Goal: Navigation & Orientation: Understand site structure

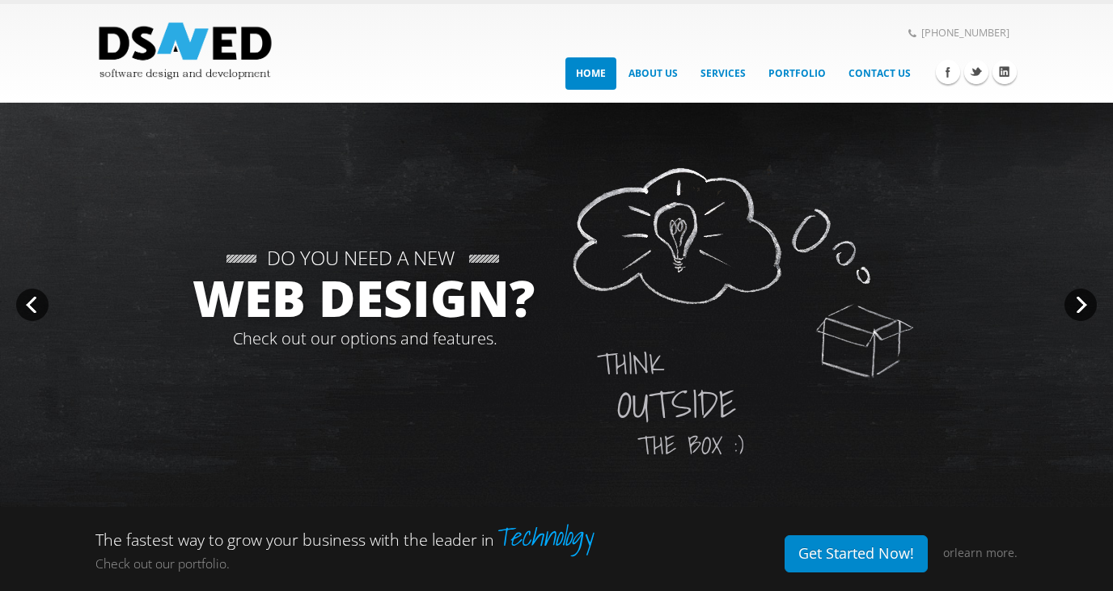
scroll to position [91, 0]
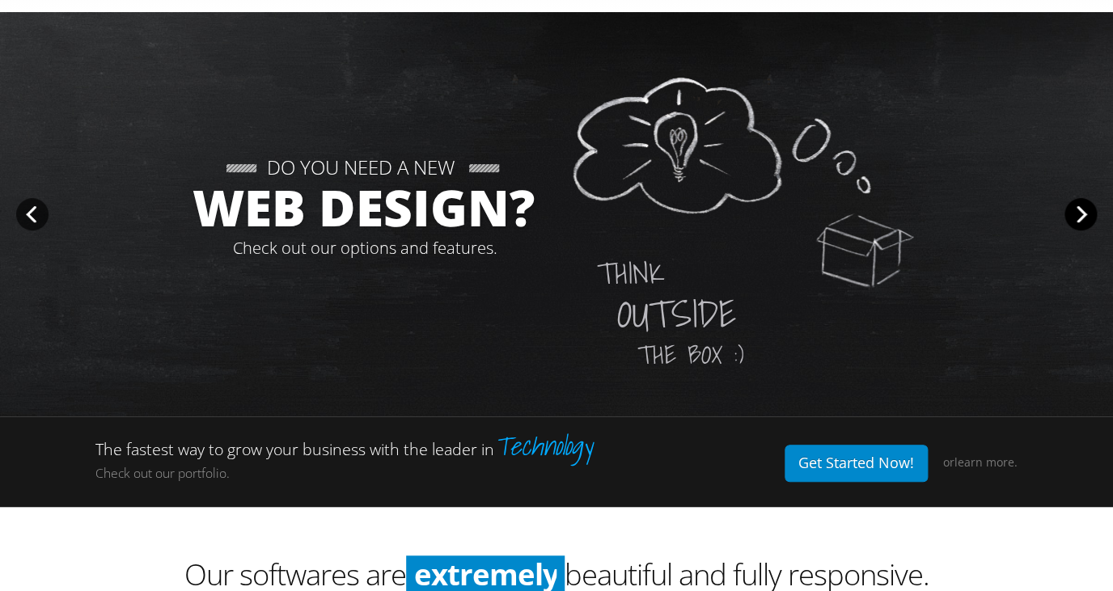
click at [1074, 214] on div at bounding box center [1080, 214] width 32 height 32
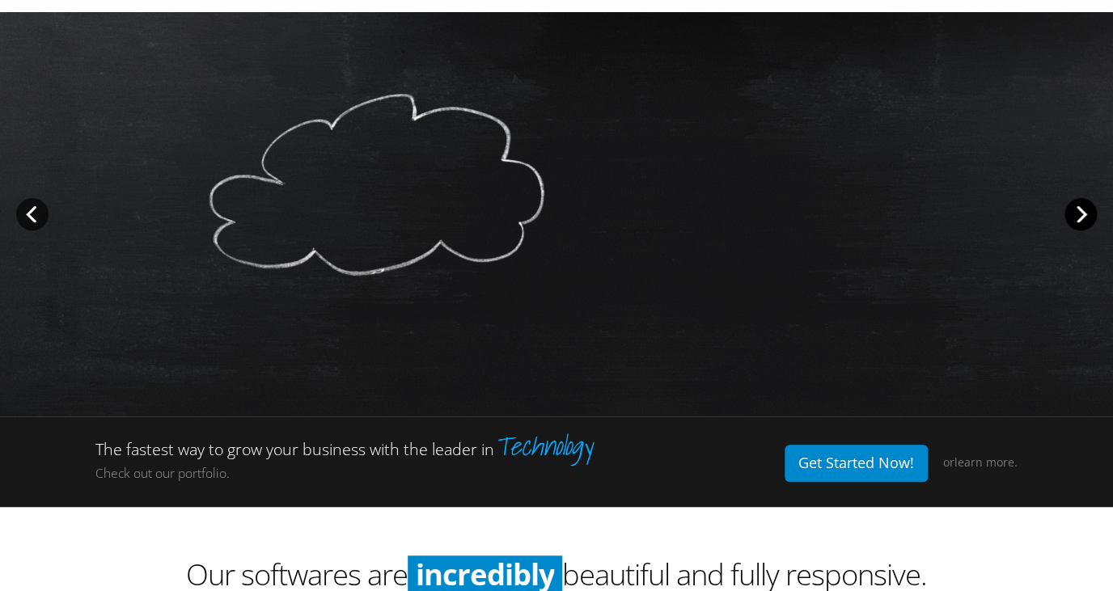
click at [1075, 213] on div at bounding box center [1080, 214] width 32 height 32
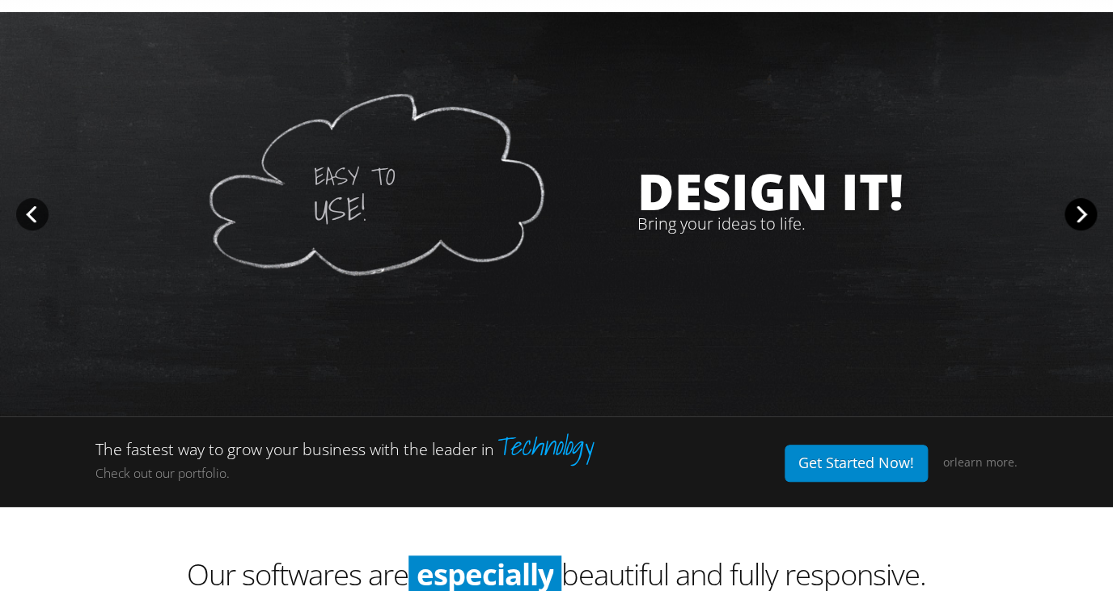
click at [1075, 213] on div at bounding box center [1080, 214] width 32 height 32
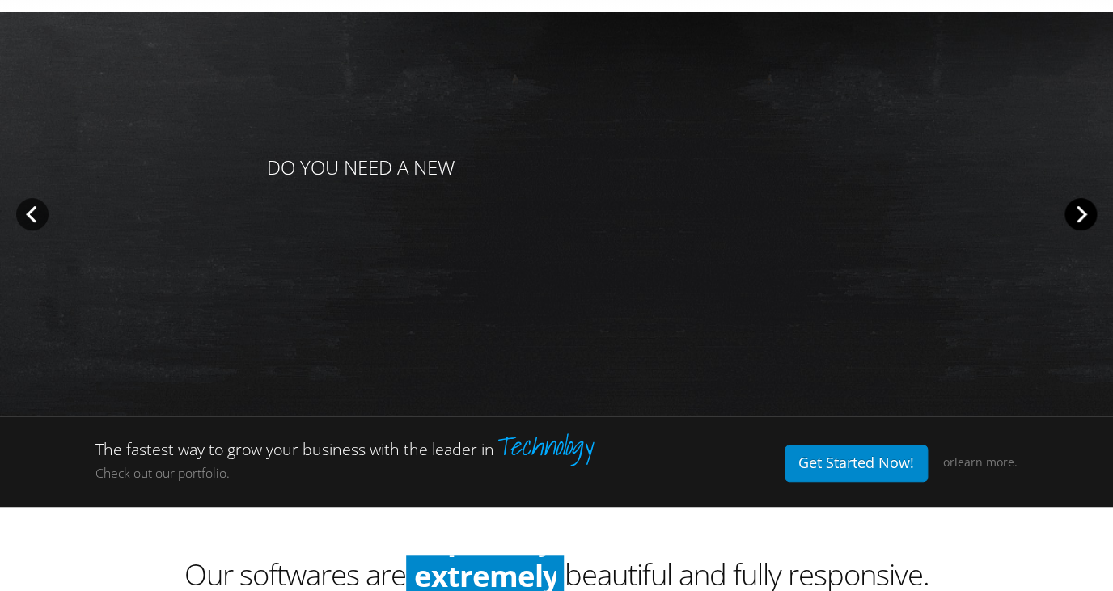
click at [1075, 213] on div at bounding box center [1080, 214] width 32 height 32
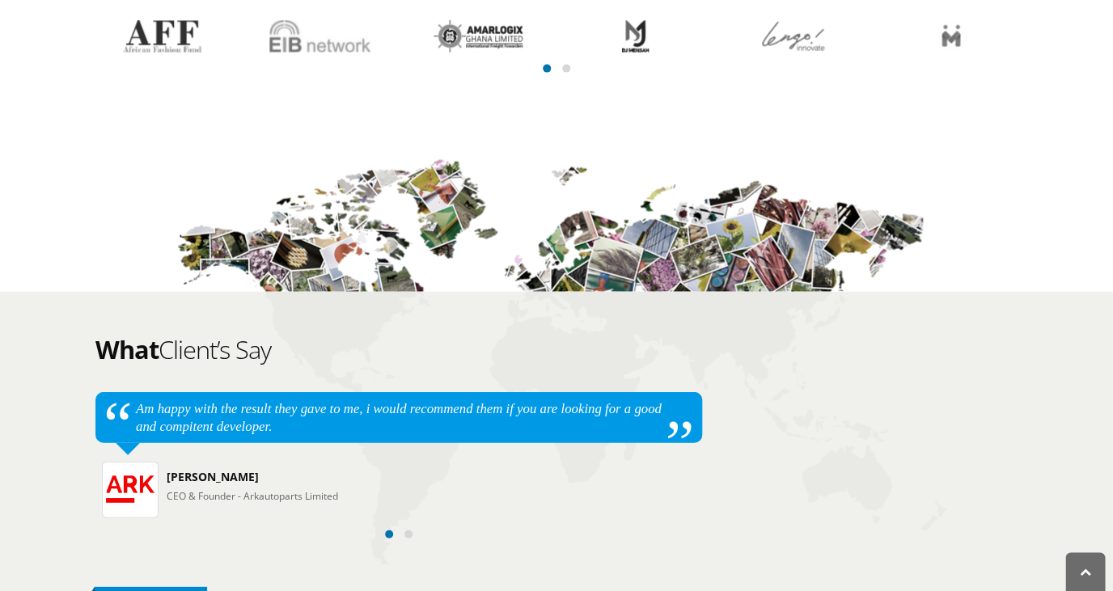
scroll to position [1387, 0]
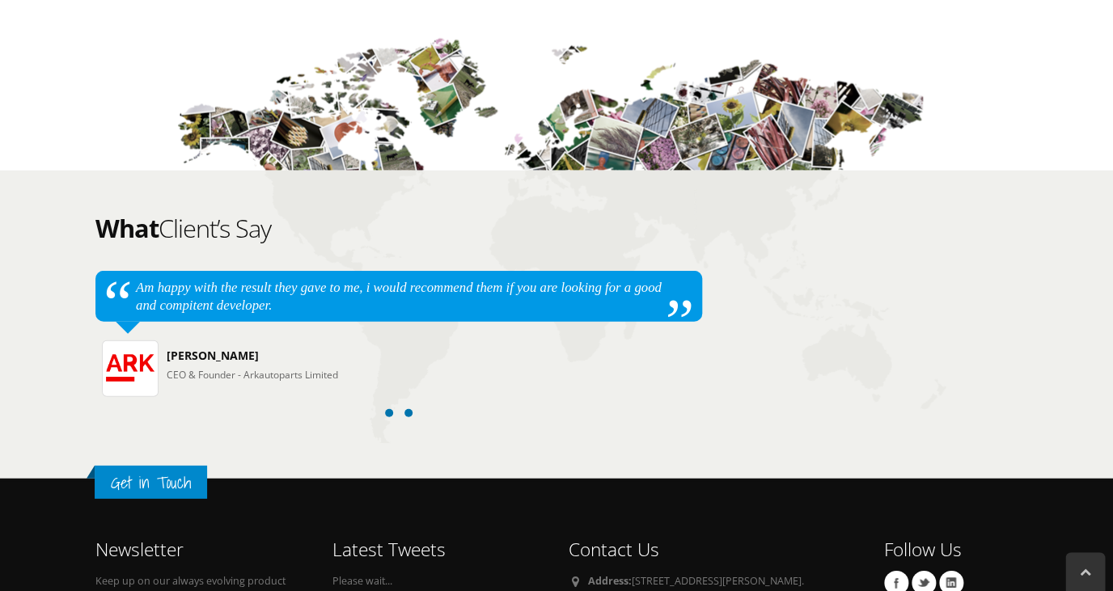
click at [408, 417] on span at bounding box center [408, 413] width 8 height 8
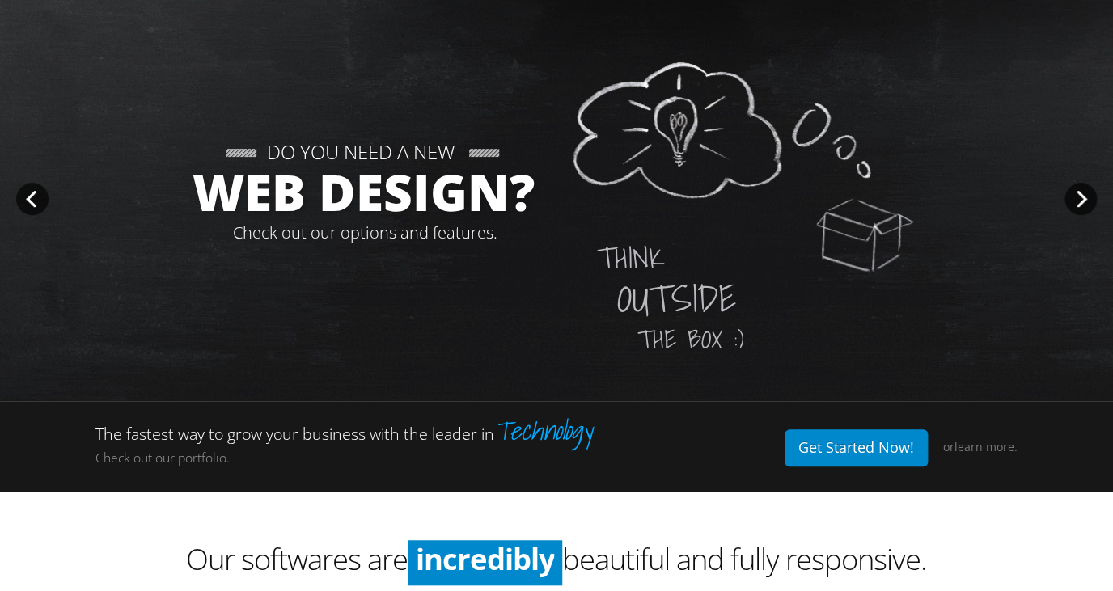
scroll to position [0, 0]
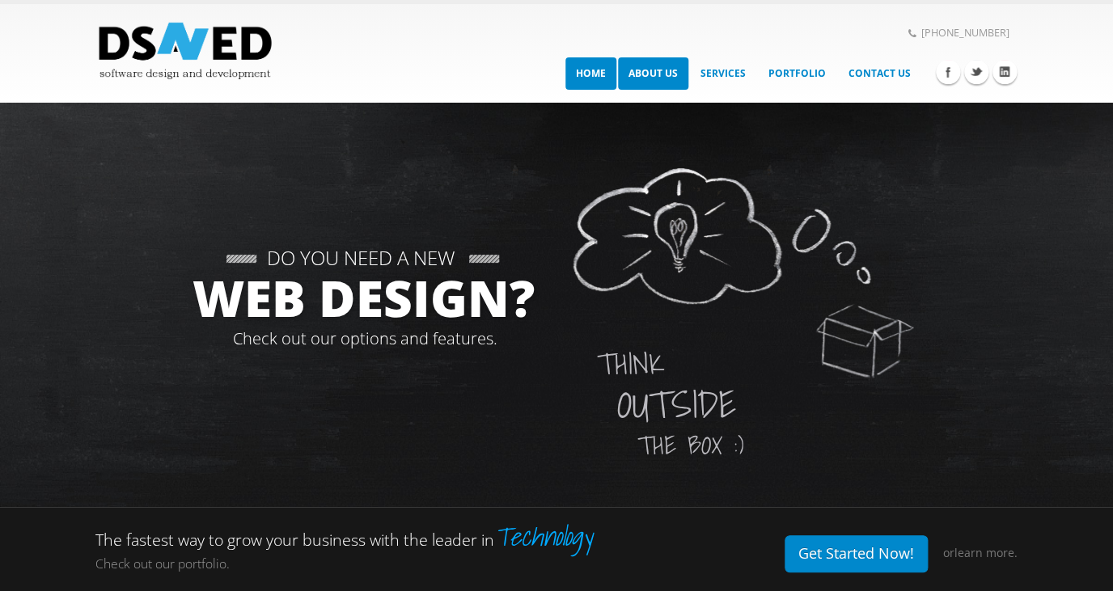
click at [649, 77] on link "About Us" at bounding box center [653, 73] width 70 height 32
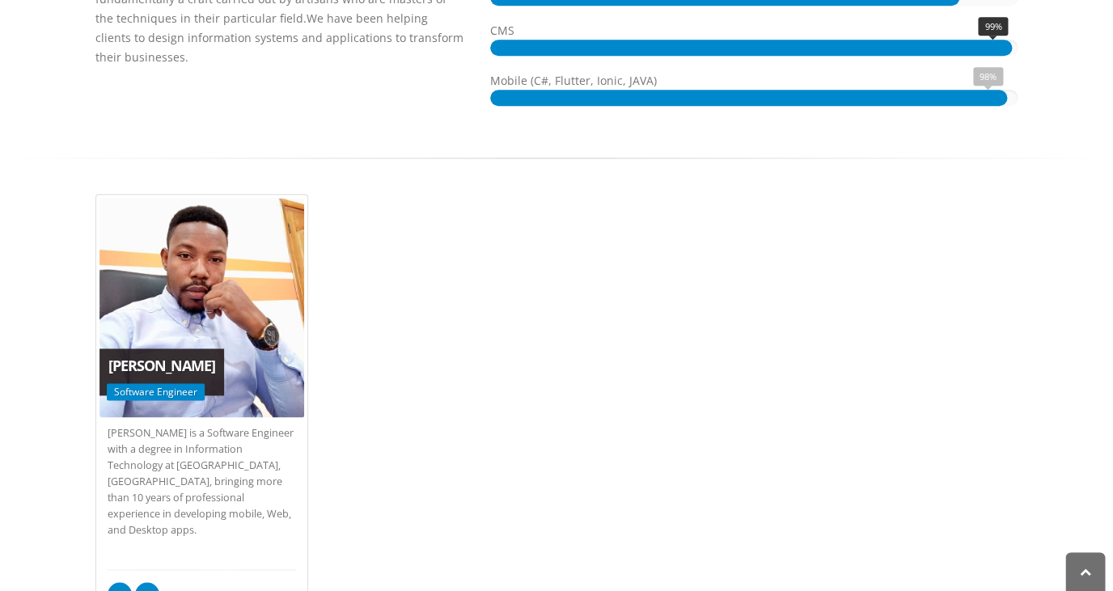
scroll to position [595, 0]
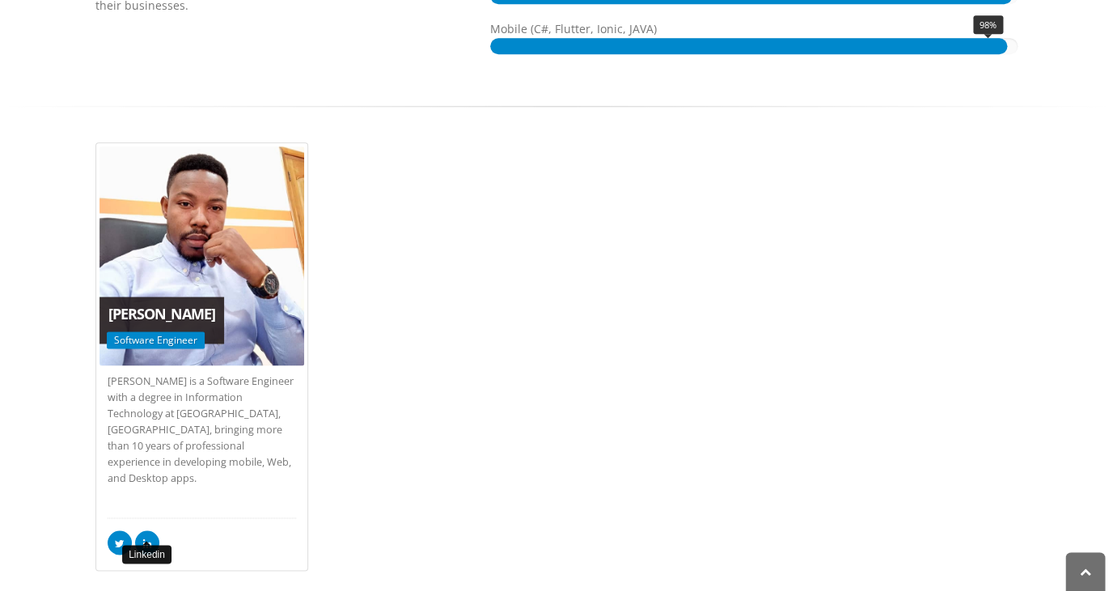
click at [151, 539] on icon at bounding box center [147, 544] width 9 height 11
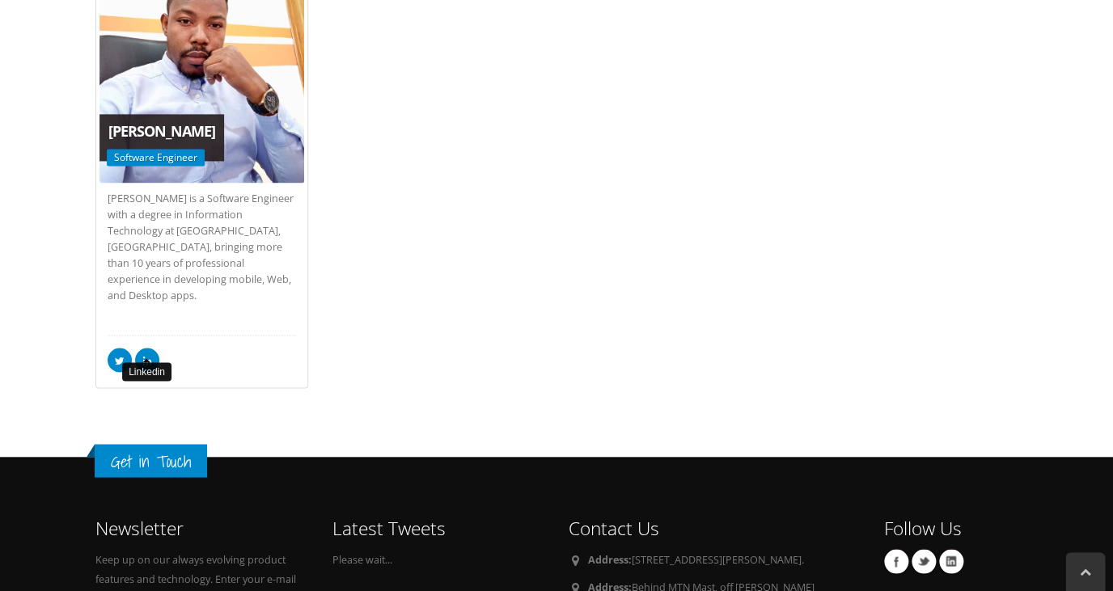
scroll to position [569, 0]
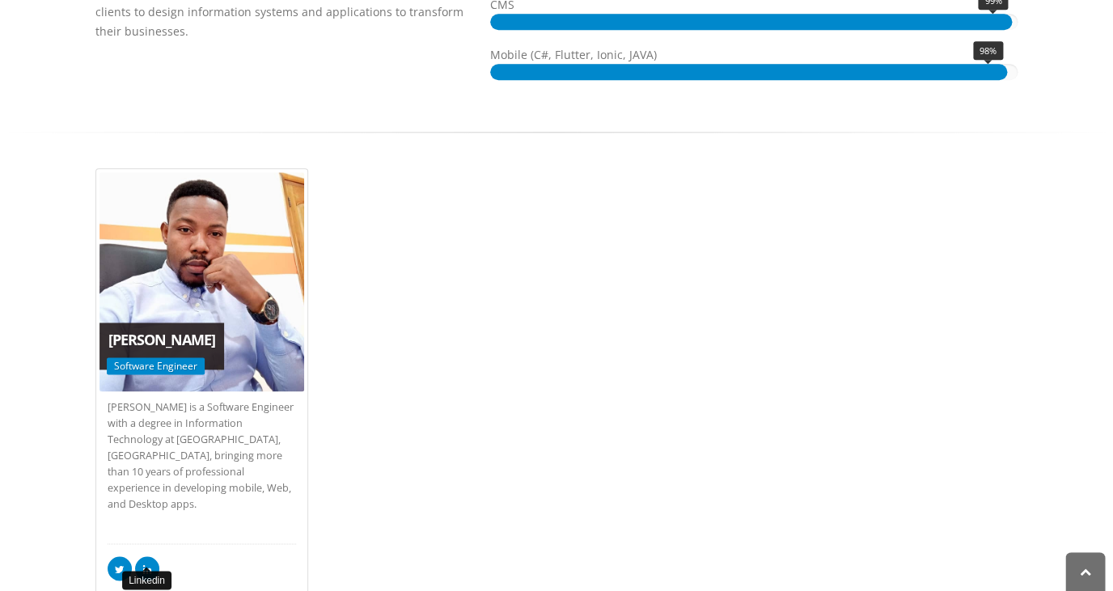
click at [150, 565] on icon at bounding box center [147, 570] width 9 height 11
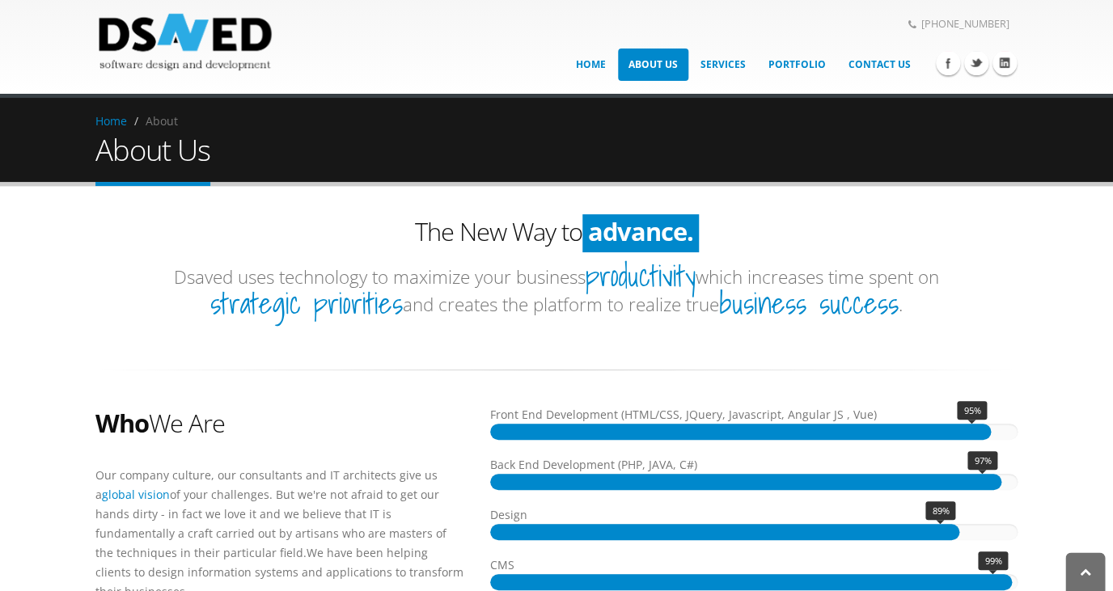
scroll to position [0, 0]
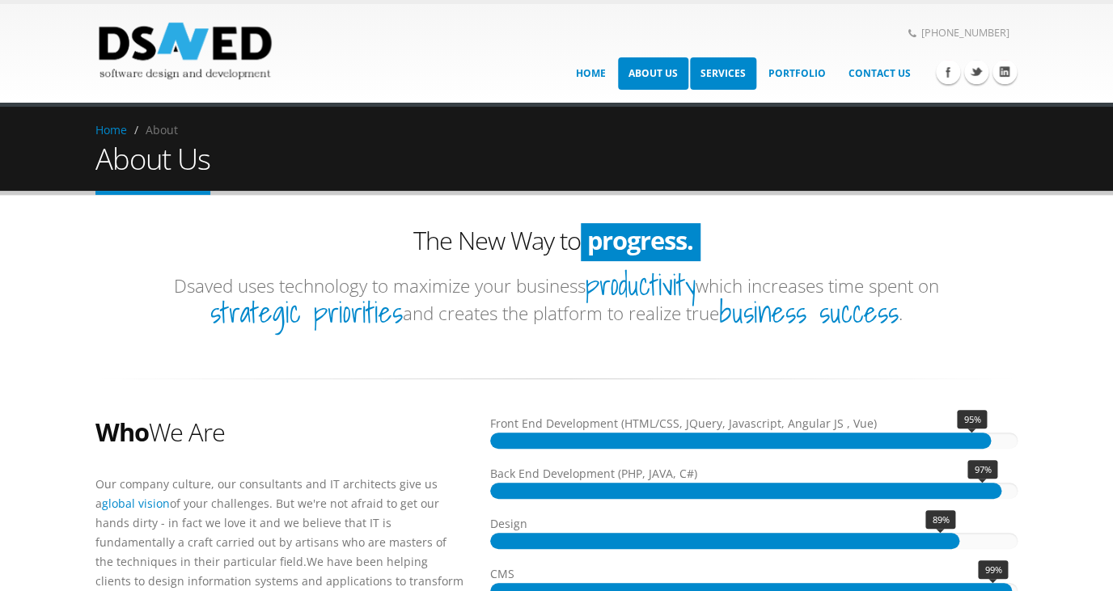
click at [715, 64] on link "Services" at bounding box center [723, 73] width 66 height 32
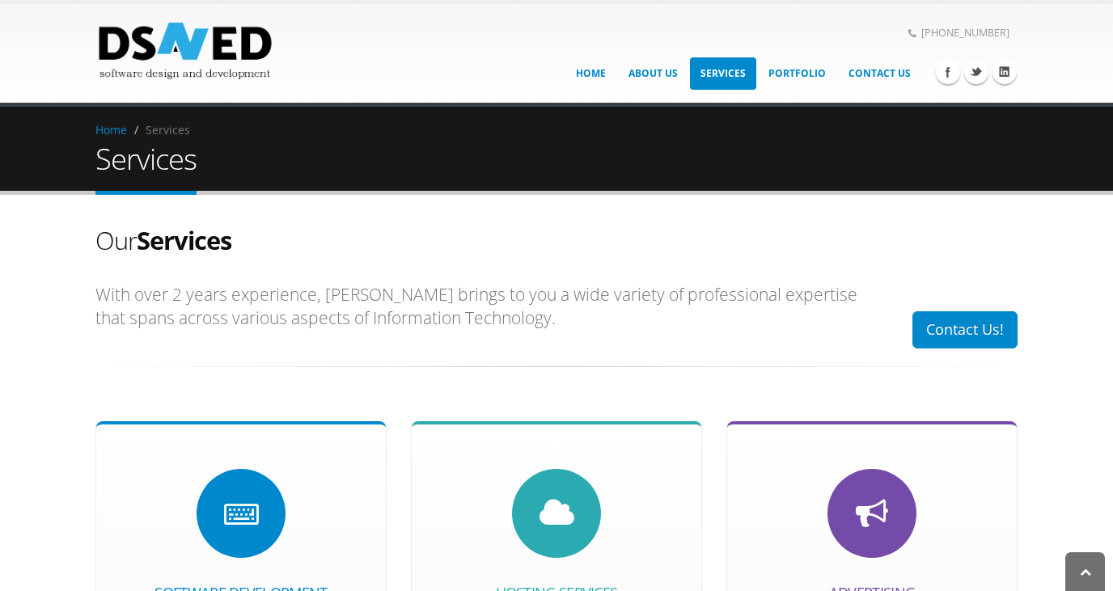
scroll to position [336, 0]
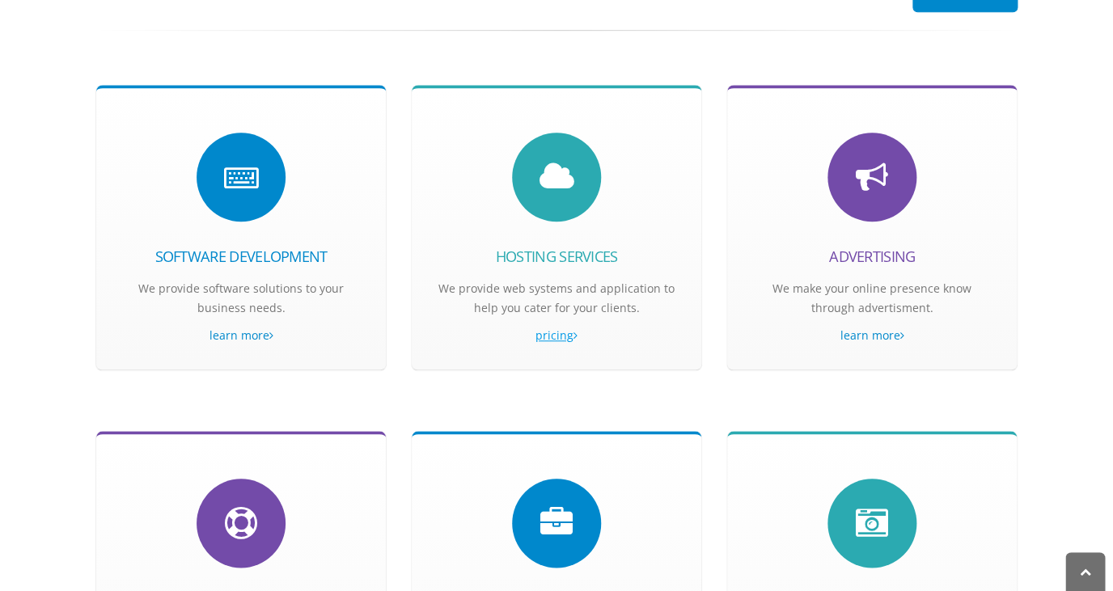
click at [548, 337] on link "pricing" at bounding box center [556, 335] width 241 height 19
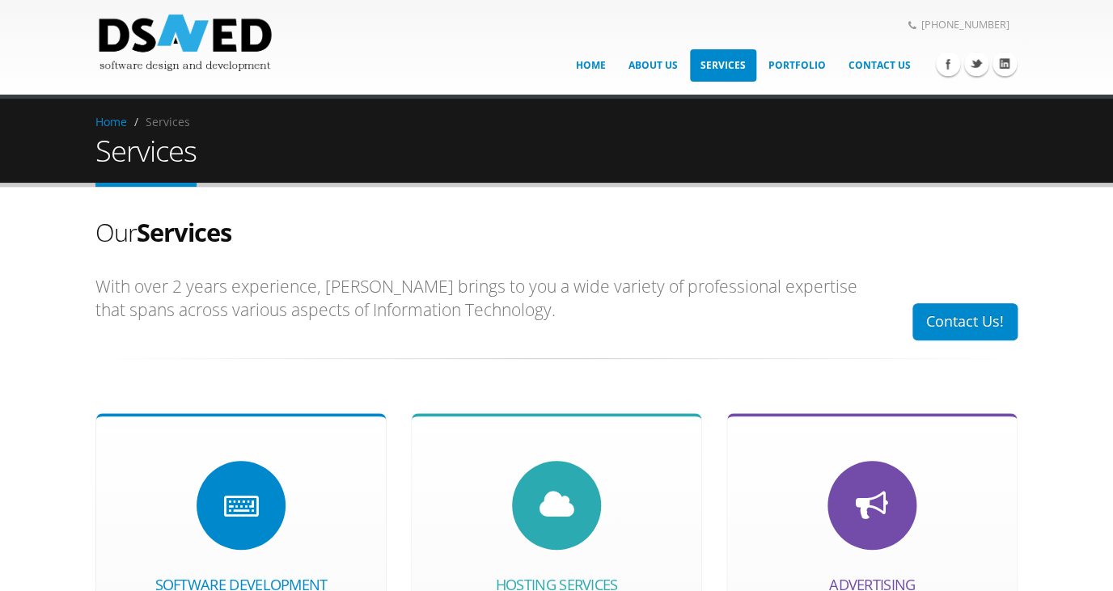
scroll to position [0, 0]
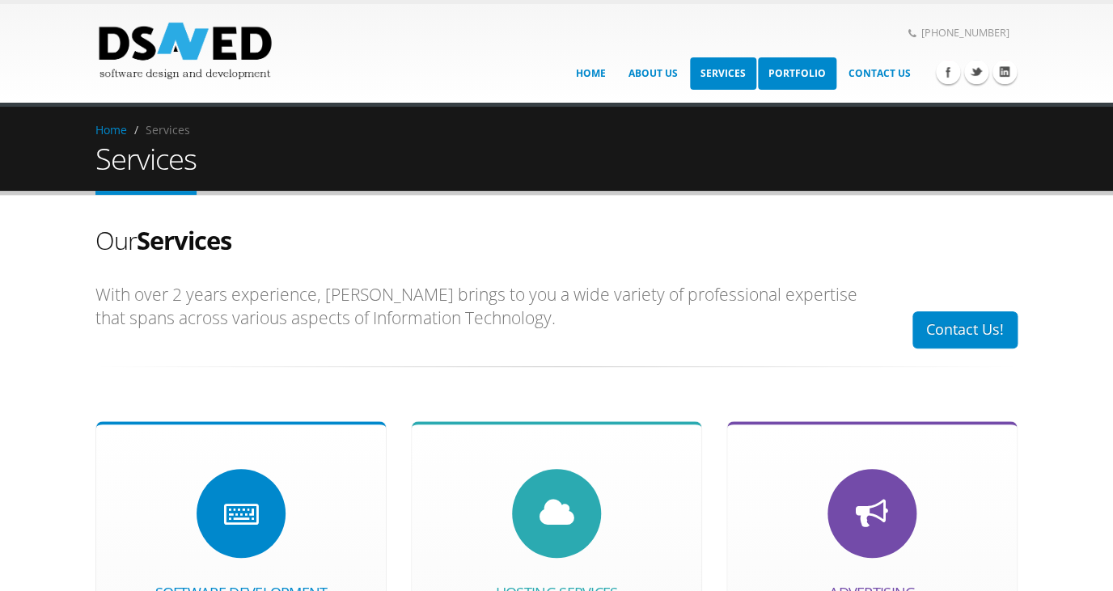
click at [807, 72] on link "Portfolio" at bounding box center [797, 73] width 78 height 32
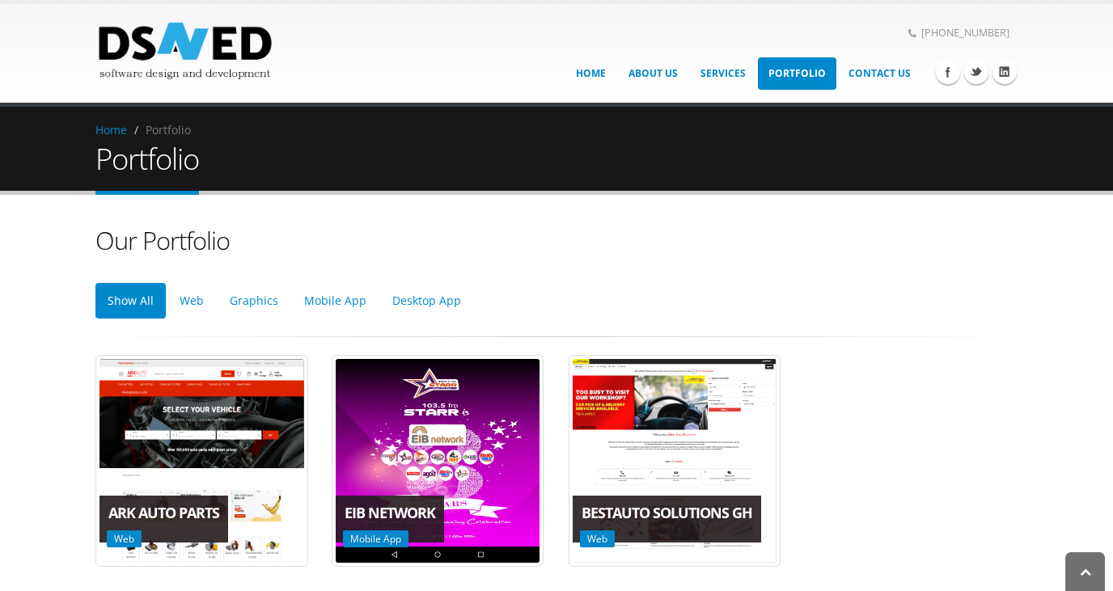
scroll to position [129, 0]
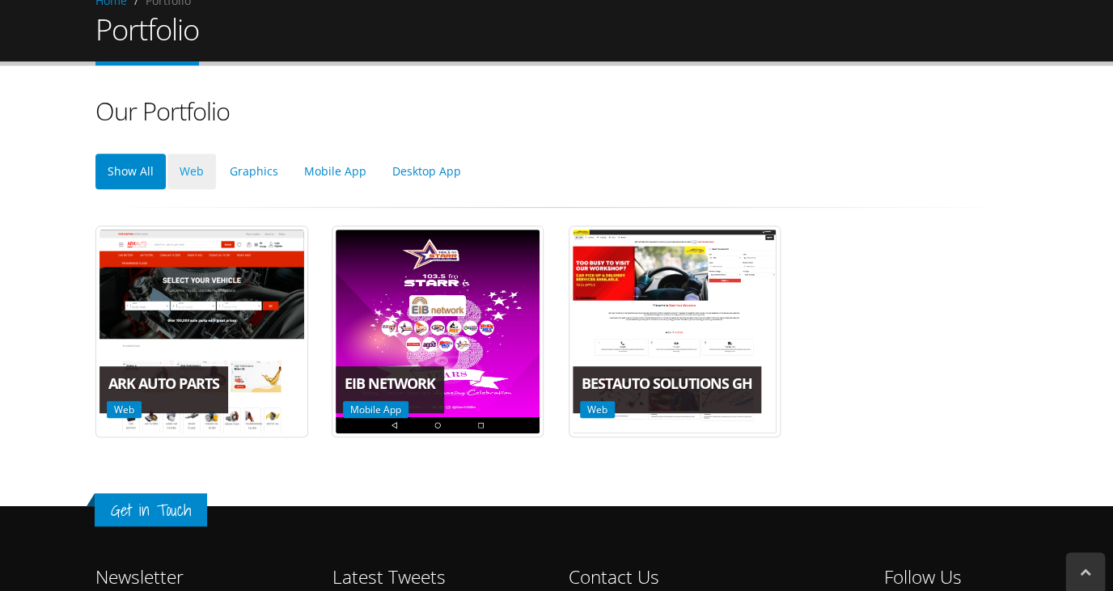
click at [203, 171] on link "Web" at bounding box center [191, 172] width 49 height 36
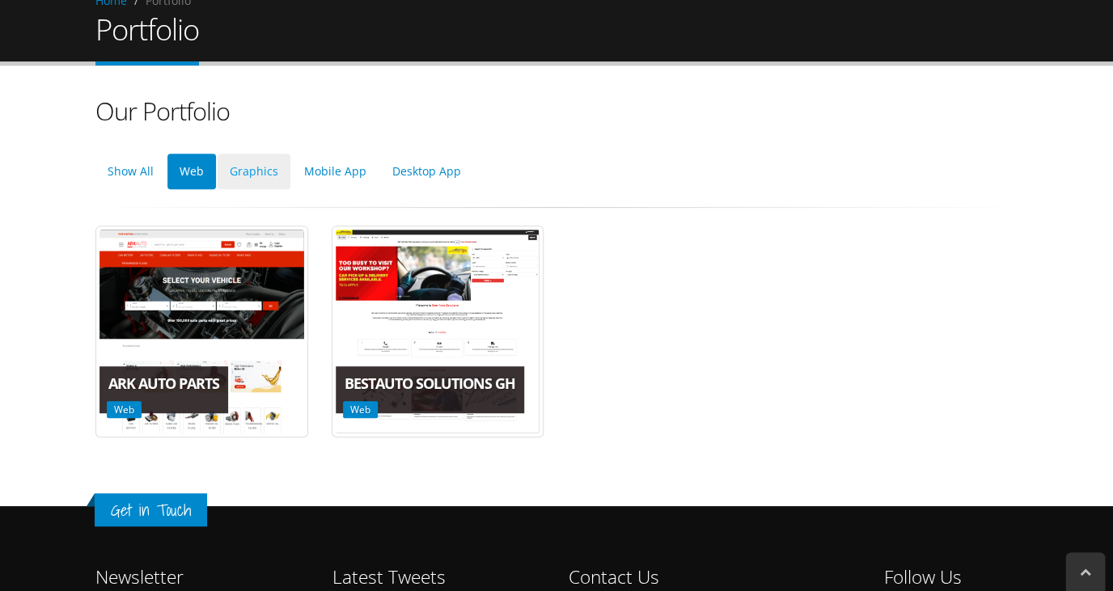
click at [241, 176] on link "Graphics" at bounding box center [254, 172] width 73 height 36
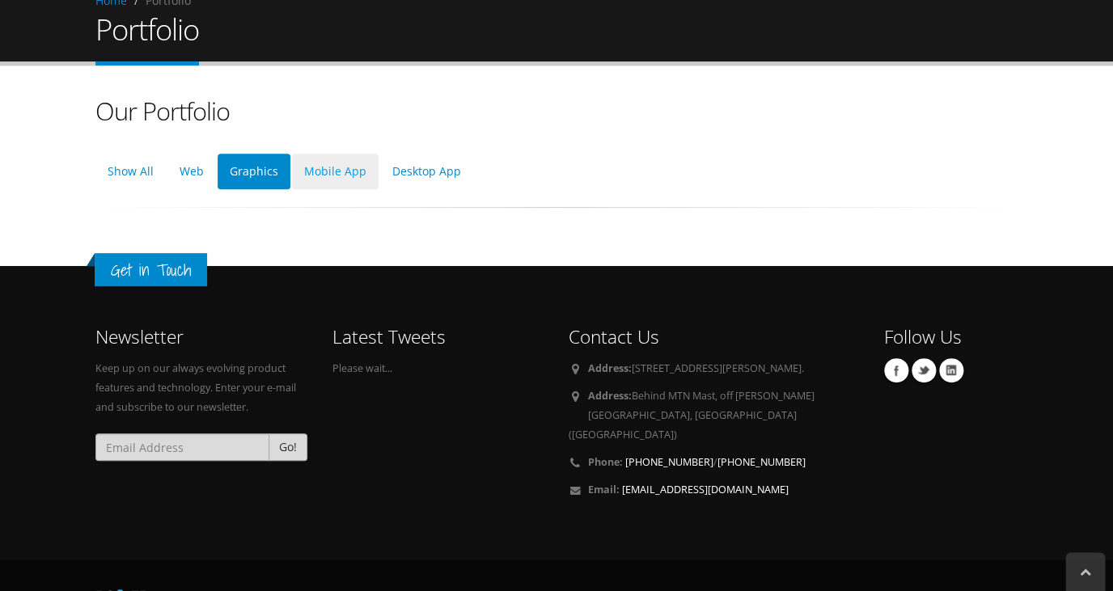
click at [325, 177] on link "Mobile App" at bounding box center [335, 172] width 87 height 36
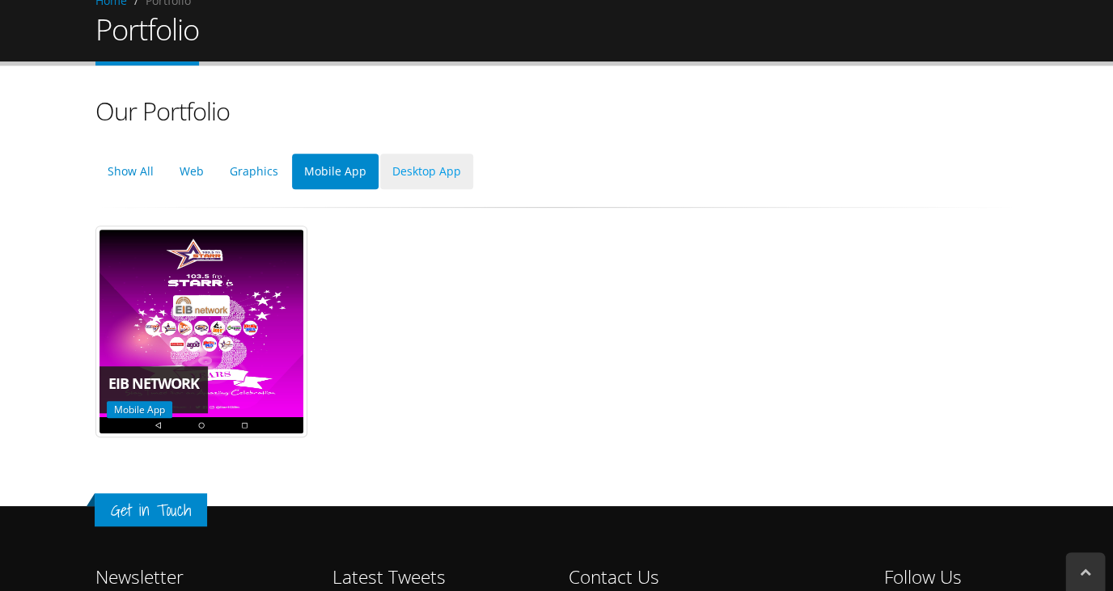
click at [402, 176] on link "Desktop App" at bounding box center [426, 172] width 93 height 36
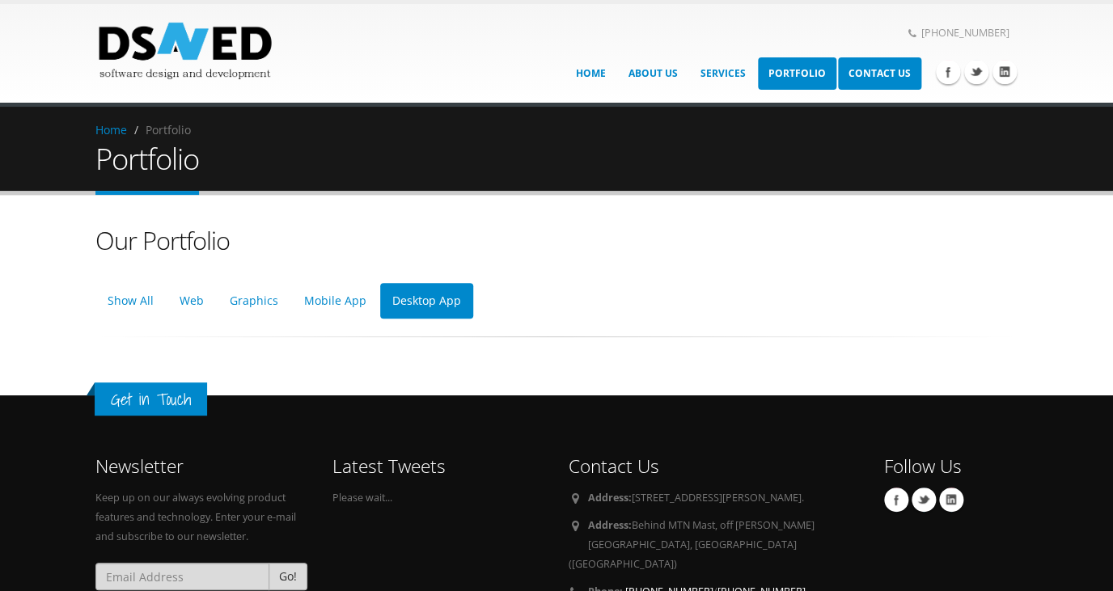
click at [907, 79] on link "Contact Us" at bounding box center [879, 73] width 83 height 32
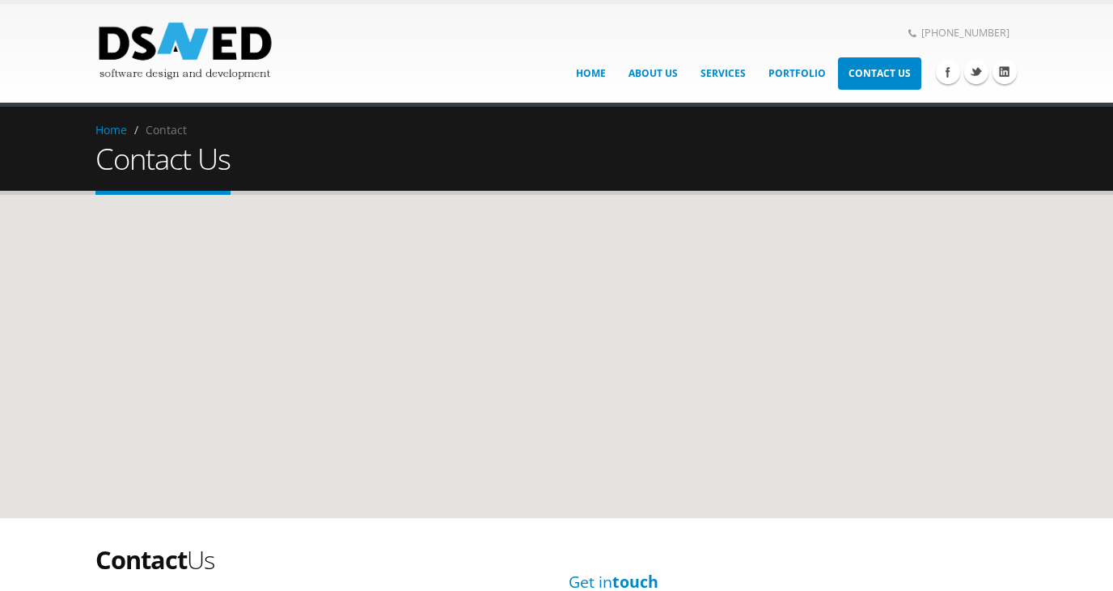
scroll to position [65, 0]
